Goal: Find specific page/section: Find specific page/section

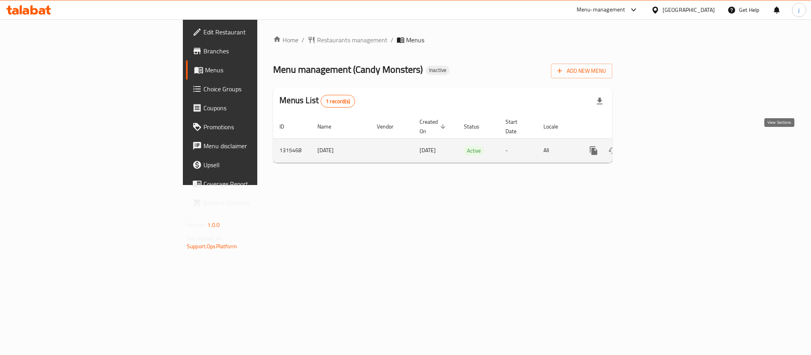
click at [660, 141] on link "enhanced table" at bounding box center [650, 150] width 19 height 19
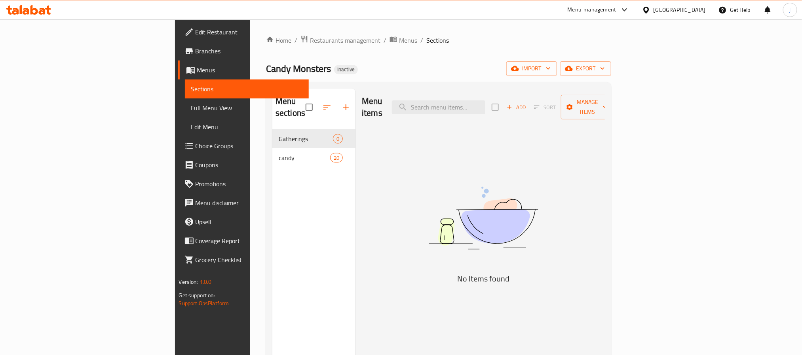
click at [191, 106] on span "Full Menu View" at bounding box center [246, 108] width 111 height 10
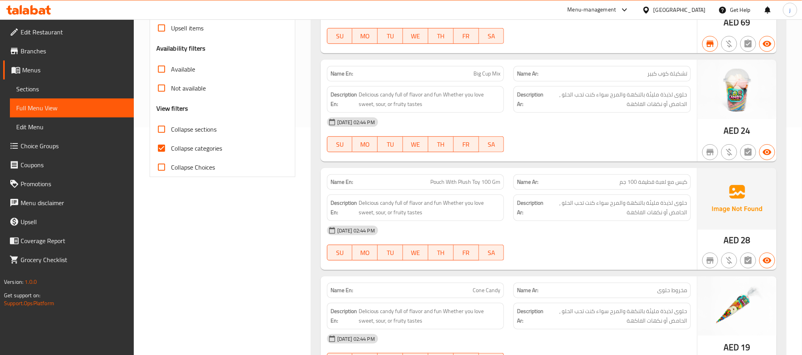
scroll to position [238, 0]
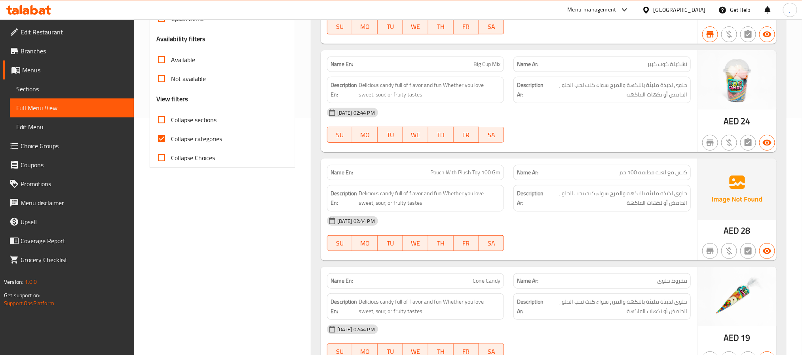
click at [161, 136] on input "Collapse categories" at bounding box center [161, 138] width 19 height 19
checkbox input "false"
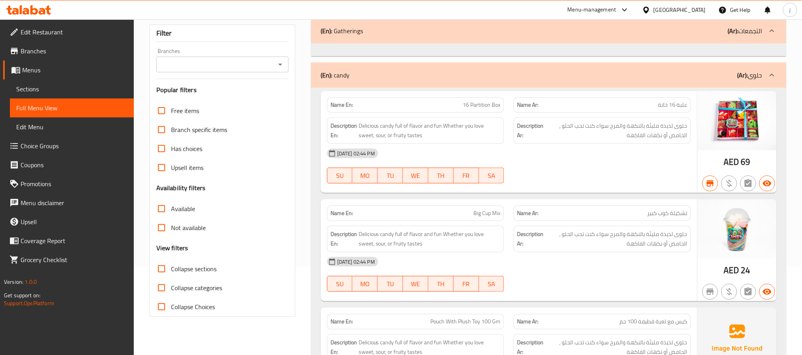
scroll to position [0, 0]
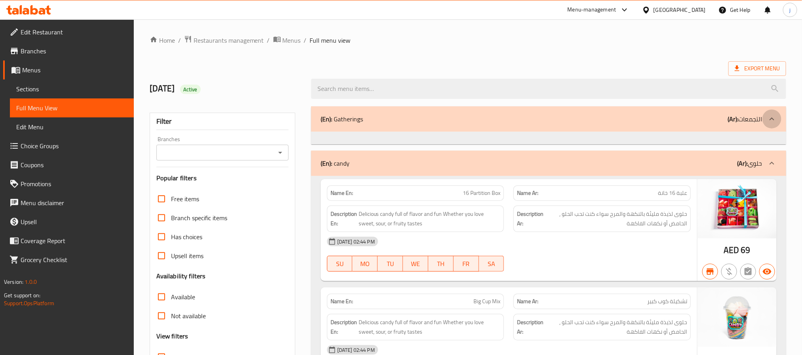
click at [770, 116] on icon at bounding box center [772, 119] width 10 height 10
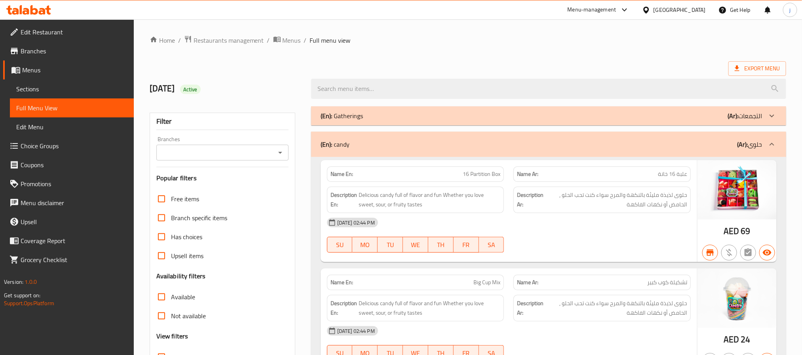
click at [771, 119] on icon at bounding box center [772, 116] width 10 height 10
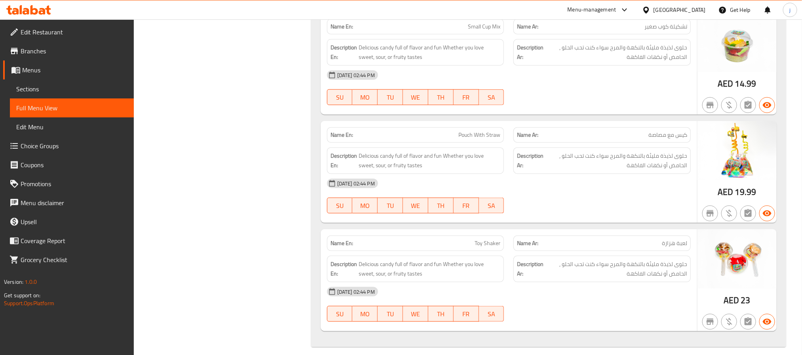
scroll to position [2033, 0]
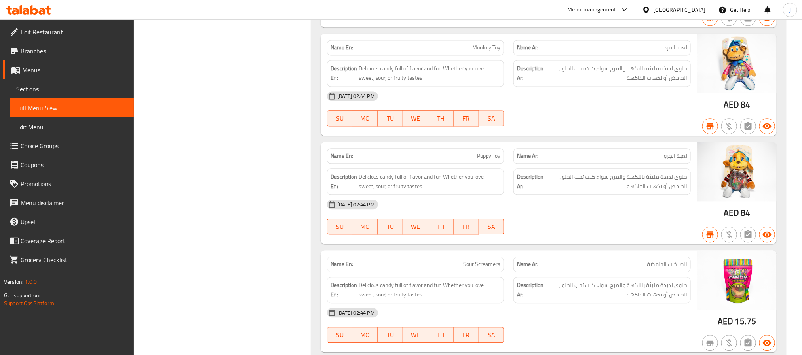
click at [70, 87] on span "Sections" at bounding box center [71, 89] width 111 height 10
